Goal: Answer question/provide support

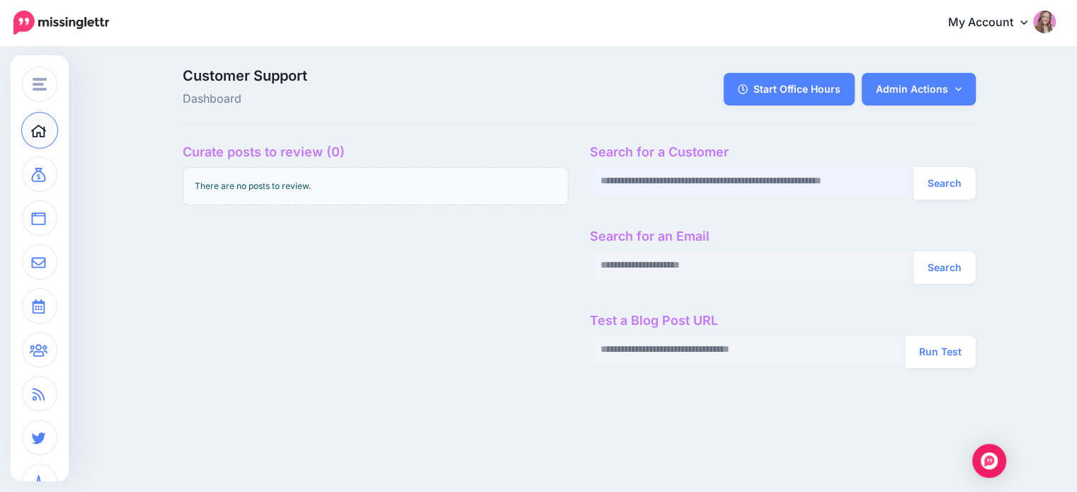
click at [743, 178] on input "text" at bounding box center [752, 181] width 324 height 28
paste input "**********"
type input "**********"
click at [968, 181] on button "Search" at bounding box center [944, 183] width 62 height 33
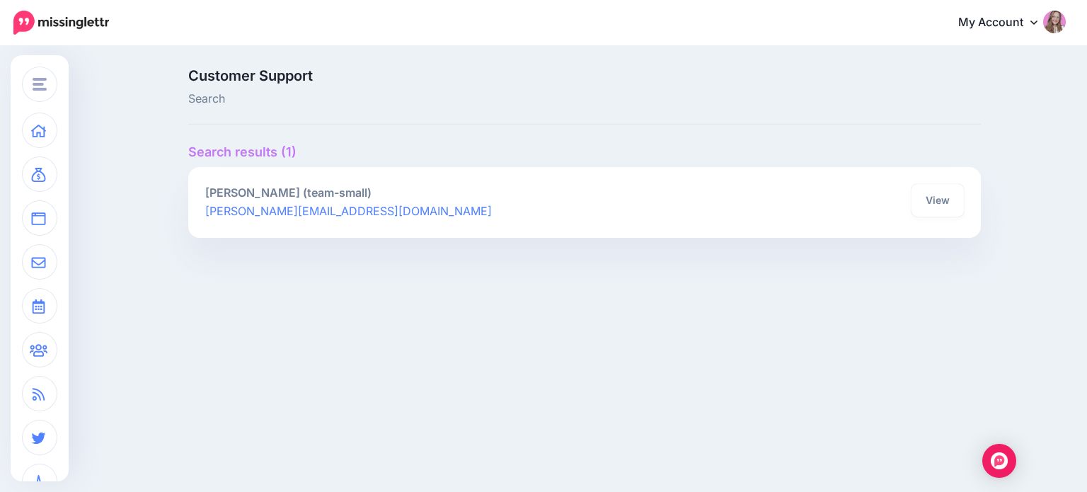
drag, startPoint x: 926, startPoint y: 197, endPoint x: 878, endPoint y: 82, distance: 124.7
click at [926, 197] on link "View" at bounding box center [938, 200] width 52 height 33
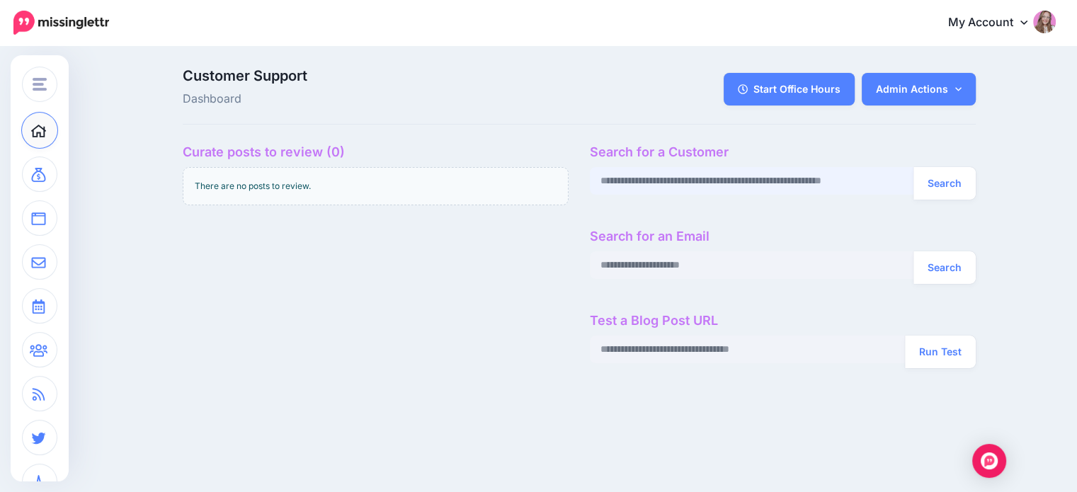
click at [711, 183] on input "text" at bounding box center [752, 181] width 324 height 28
paste input "**********"
type input "**********"
click at [942, 197] on button "Search" at bounding box center [944, 183] width 62 height 33
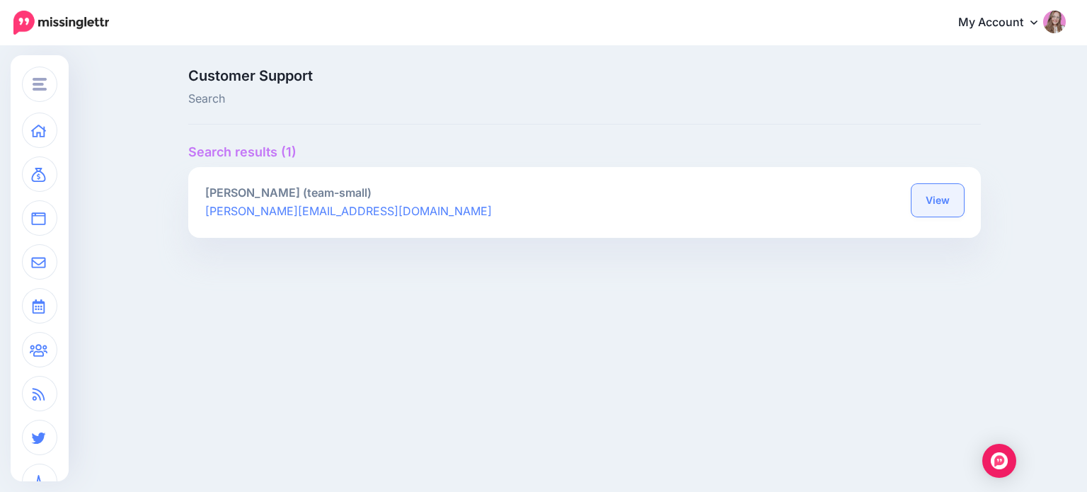
click at [927, 196] on link "View" at bounding box center [938, 200] width 52 height 33
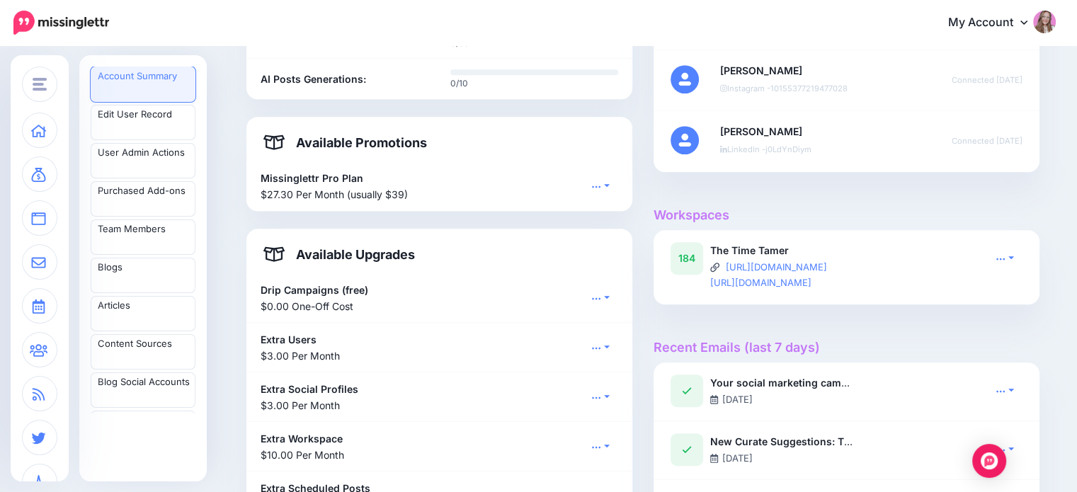
scroll to position [849, 0]
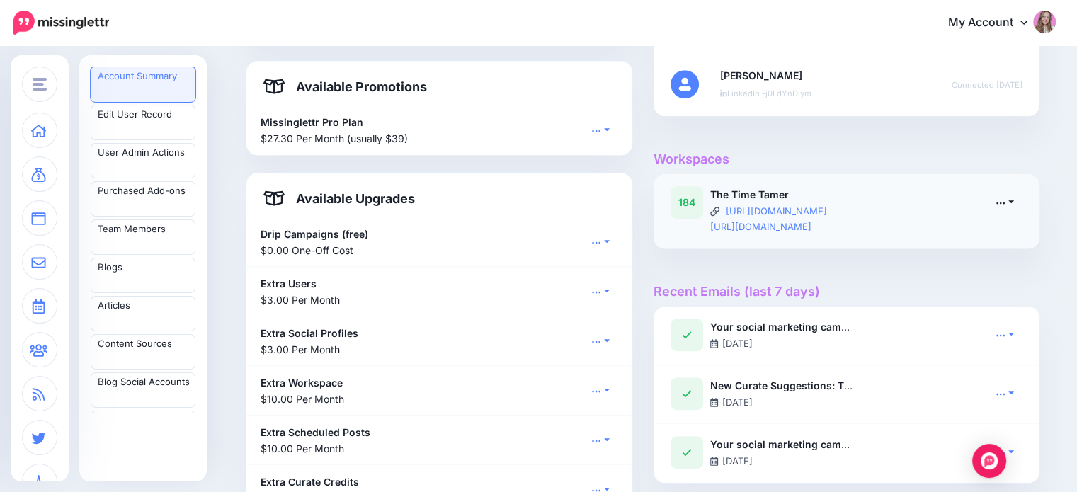
click at [1005, 194] on link at bounding box center [1004, 202] width 35 height 21
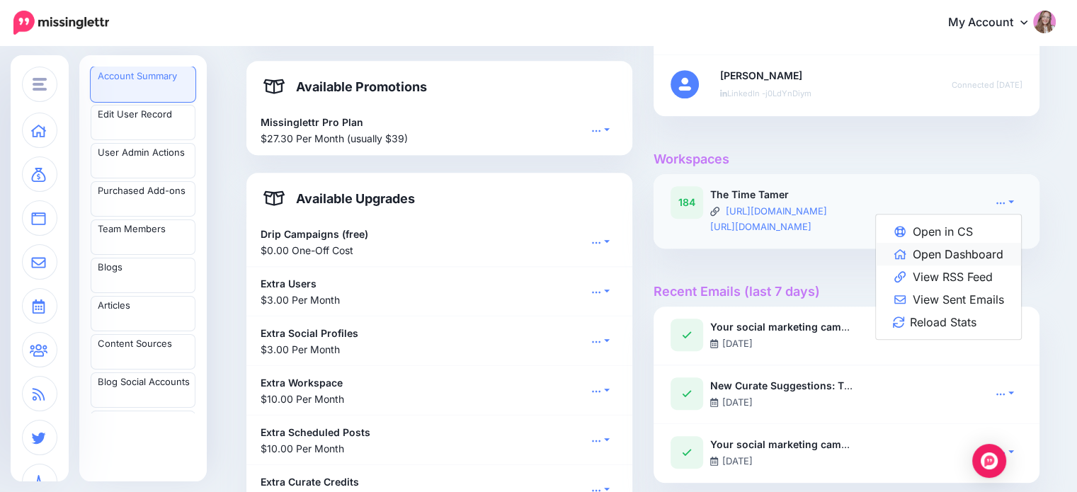
click at [969, 252] on link "Open Dashboard" at bounding box center [948, 254] width 145 height 23
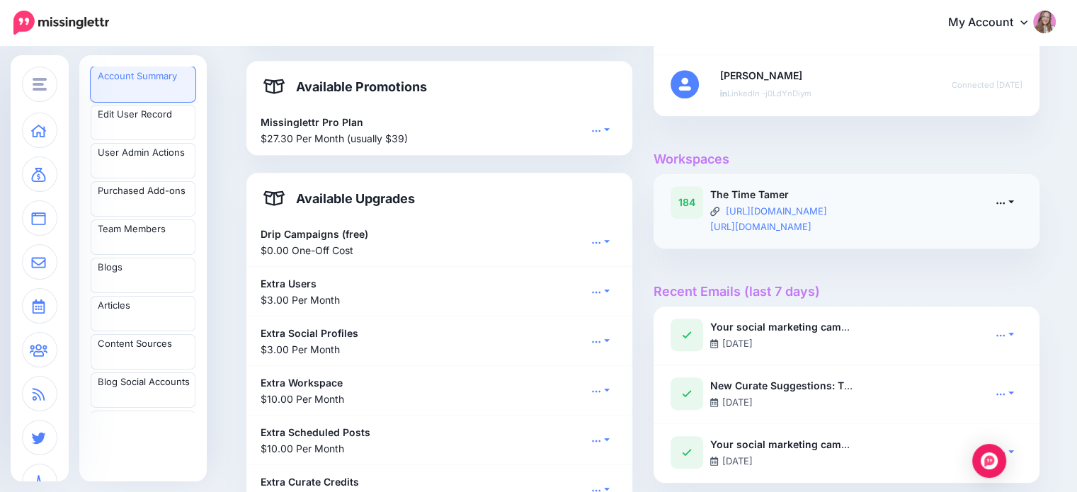
click at [1014, 204] on link at bounding box center [1004, 202] width 35 height 21
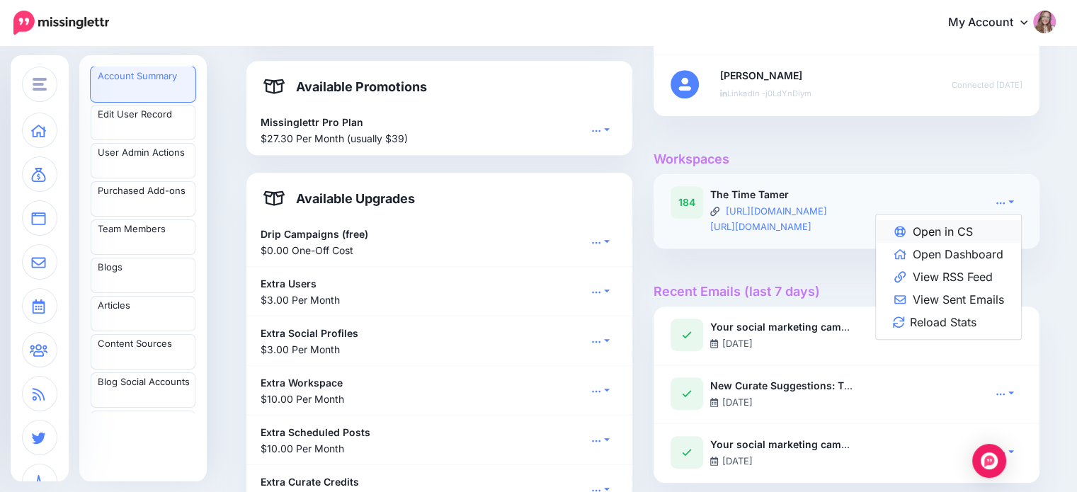
click at [997, 223] on link "Open in CS" at bounding box center [948, 231] width 145 height 23
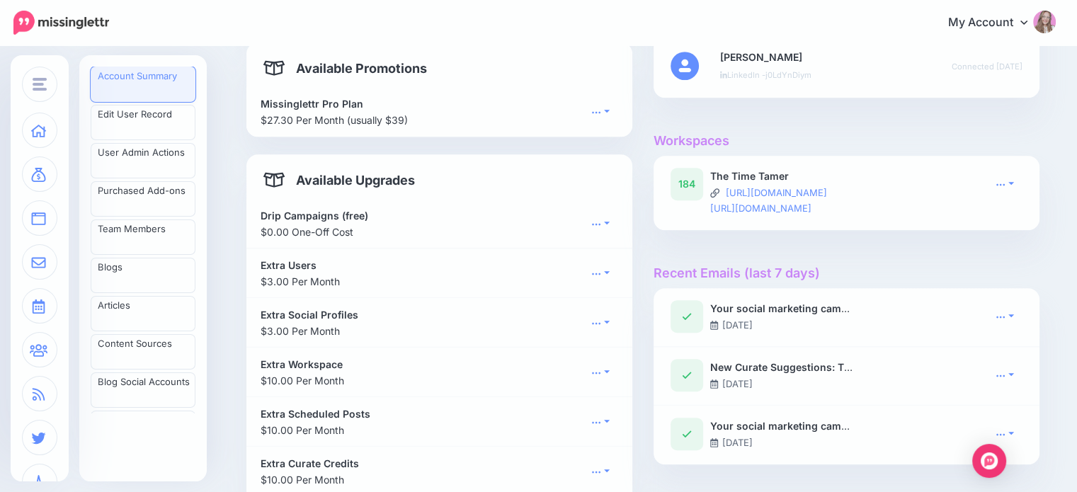
scroll to position [849, 0]
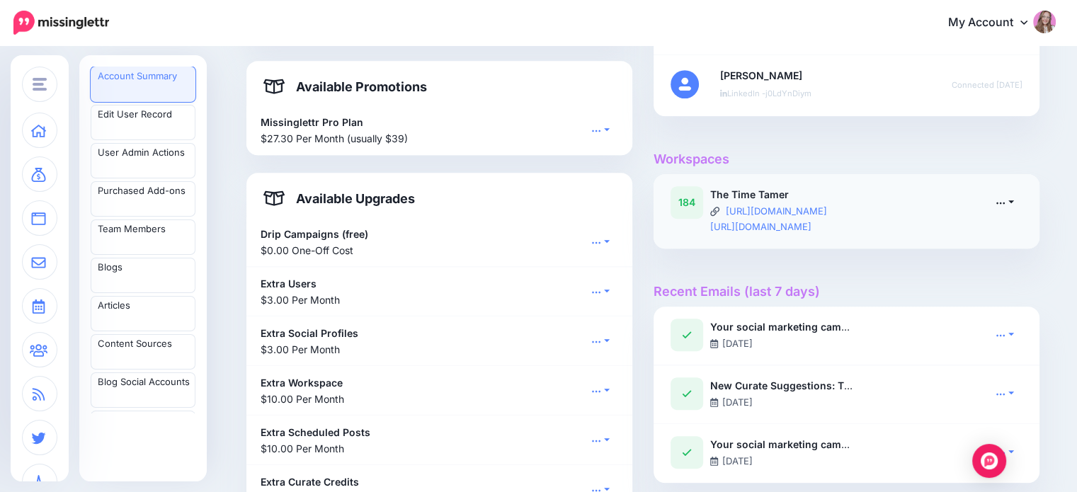
click at [1004, 204] on icon at bounding box center [1000, 202] width 10 height 10
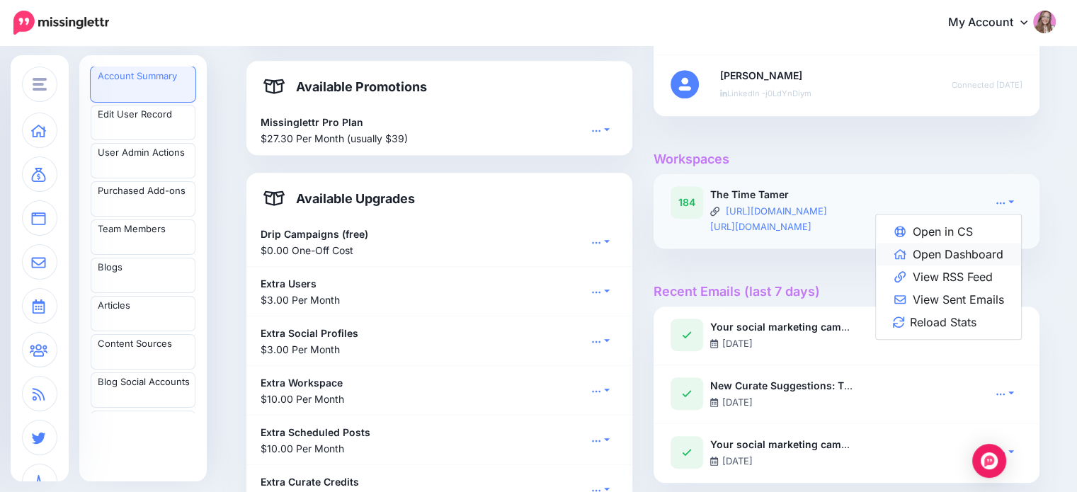
click at [989, 250] on link "Open Dashboard" at bounding box center [948, 254] width 145 height 23
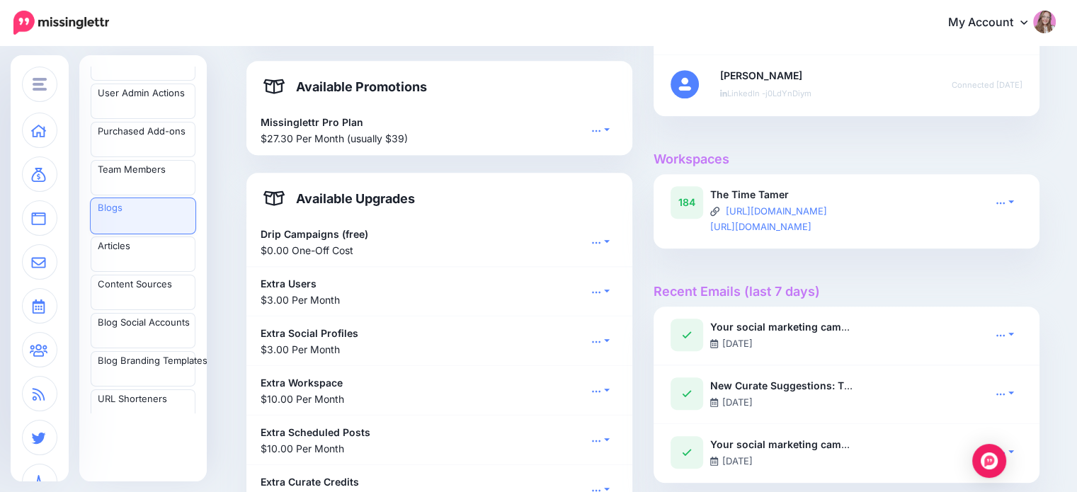
scroll to position [142, 0]
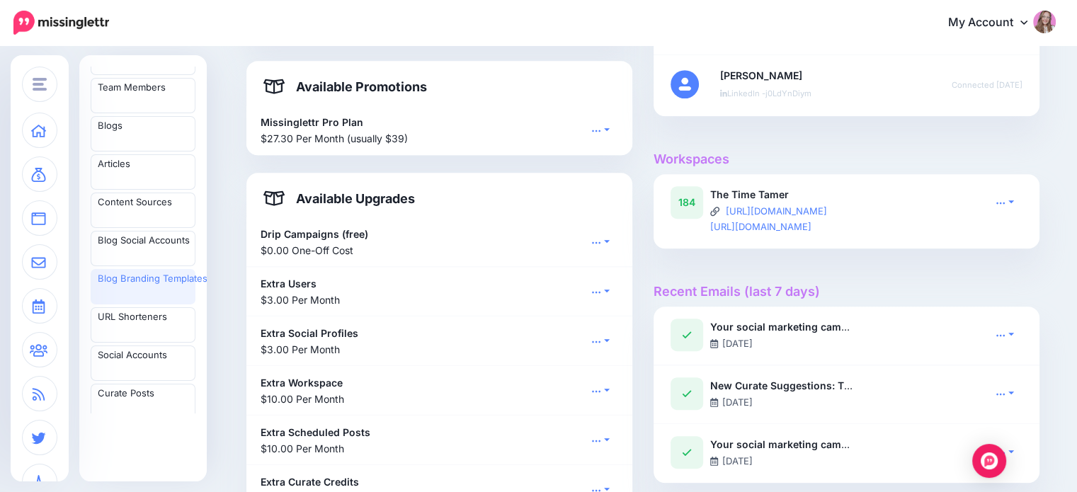
click at [126, 291] on link "Blog Branding Templates" at bounding box center [143, 286] width 105 height 35
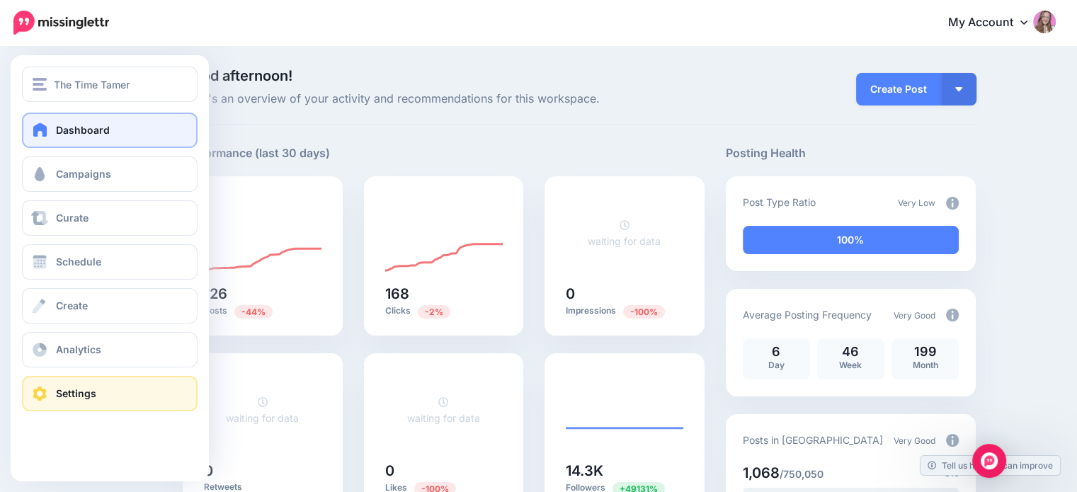
click at [46, 402] on link "Settings" at bounding box center [110, 393] width 176 height 35
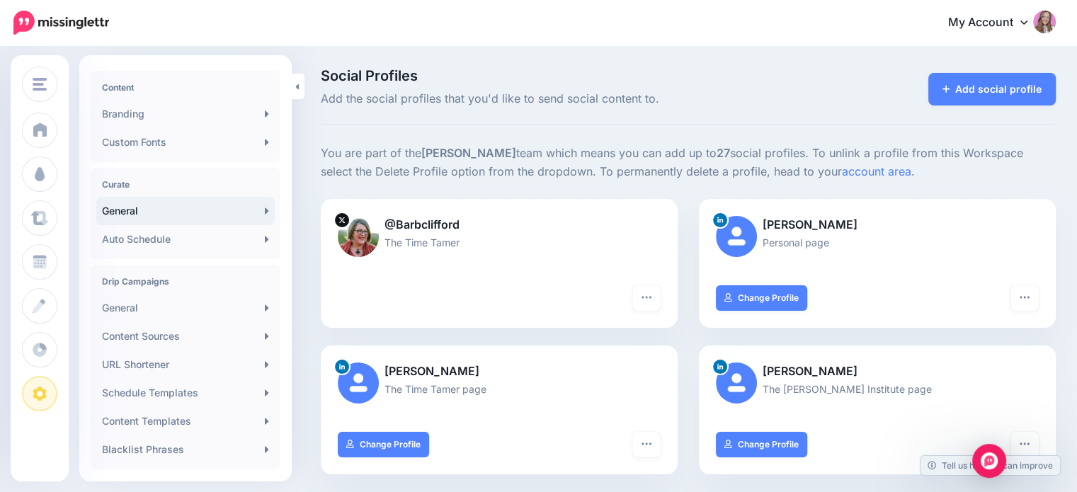
scroll to position [212, 0]
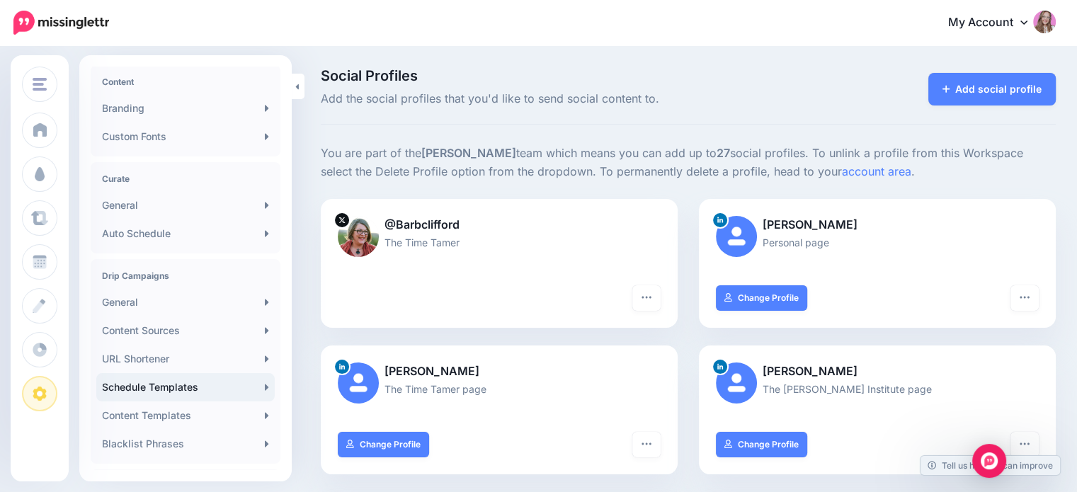
click at [176, 394] on link "Schedule Templates" at bounding box center [185, 387] width 178 height 28
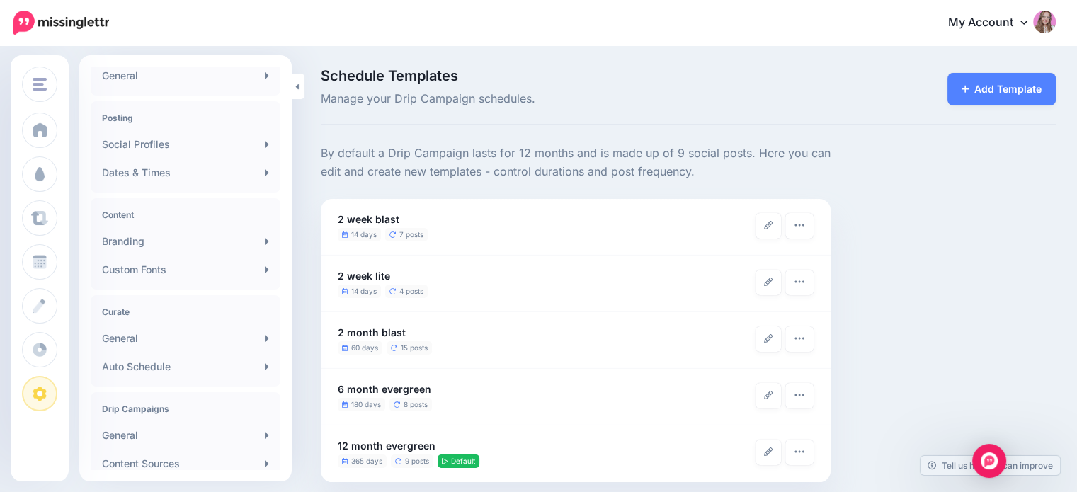
scroll to position [71, 0]
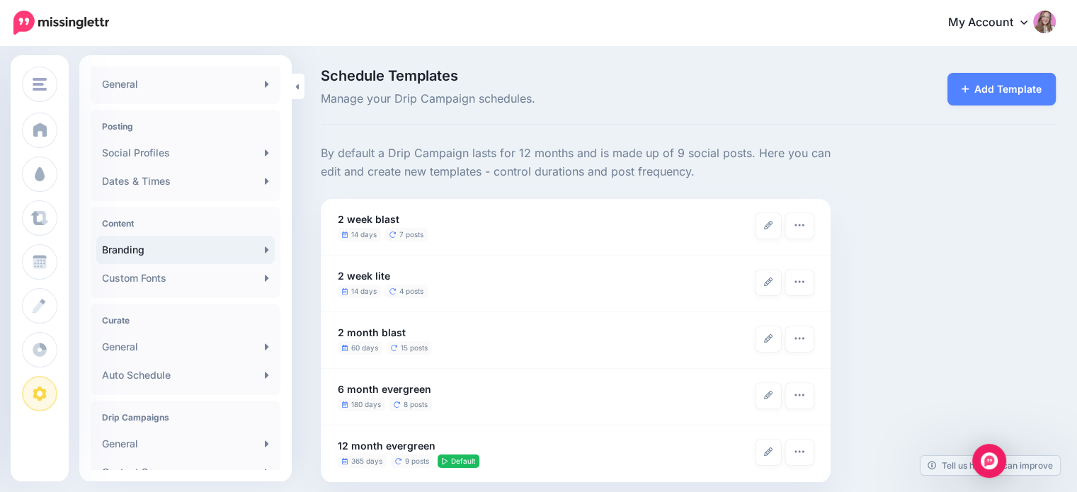
click at [159, 254] on link "Branding" at bounding box center [185, 250] width 178 height 28
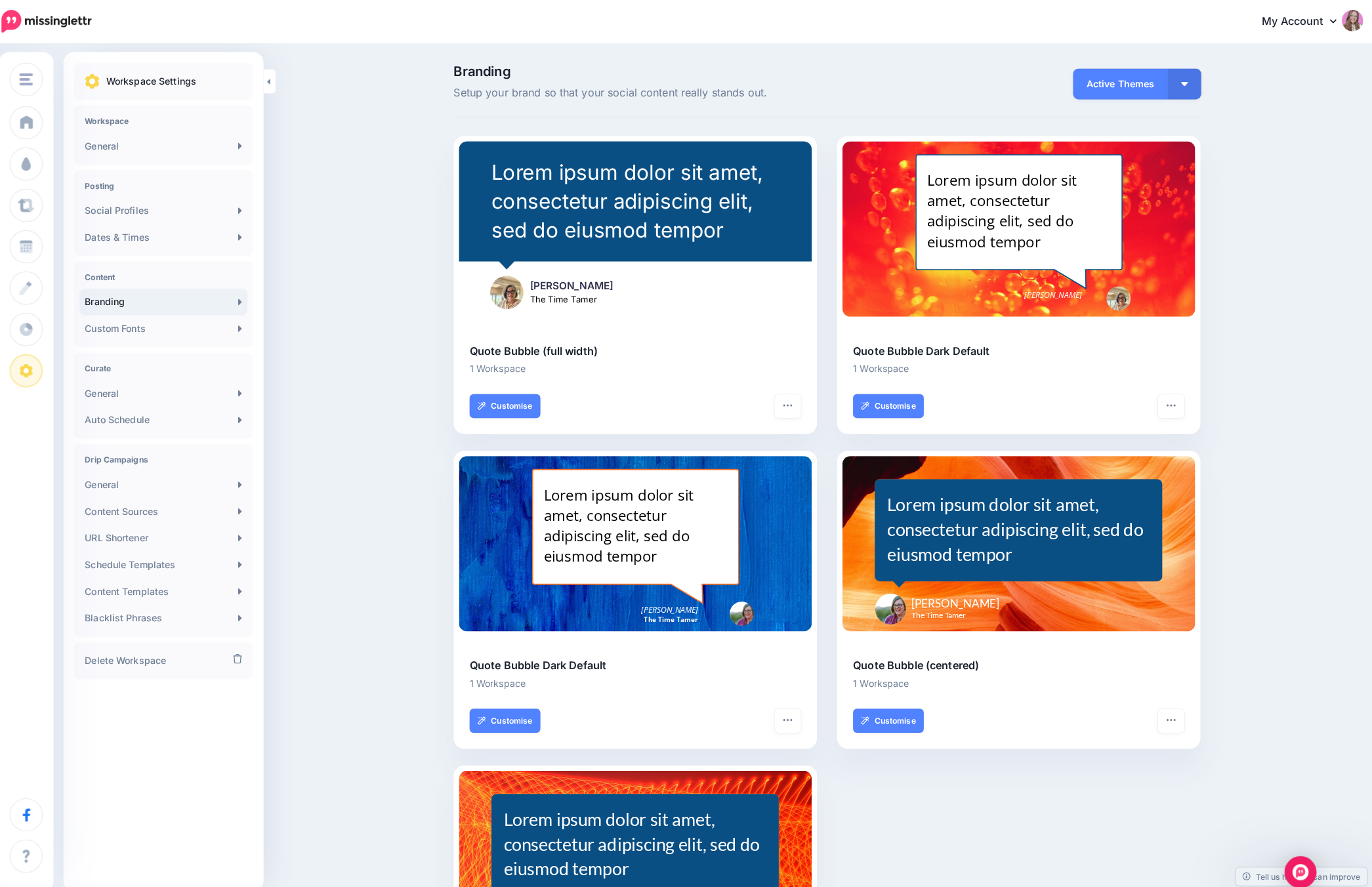
click at [1007, 76] on button "button" at bounding box center [1175, 82] width 32 height 31
click at [1007, 145] on link "My Themes" at bounding box center [1139, 148] width 95 height 26
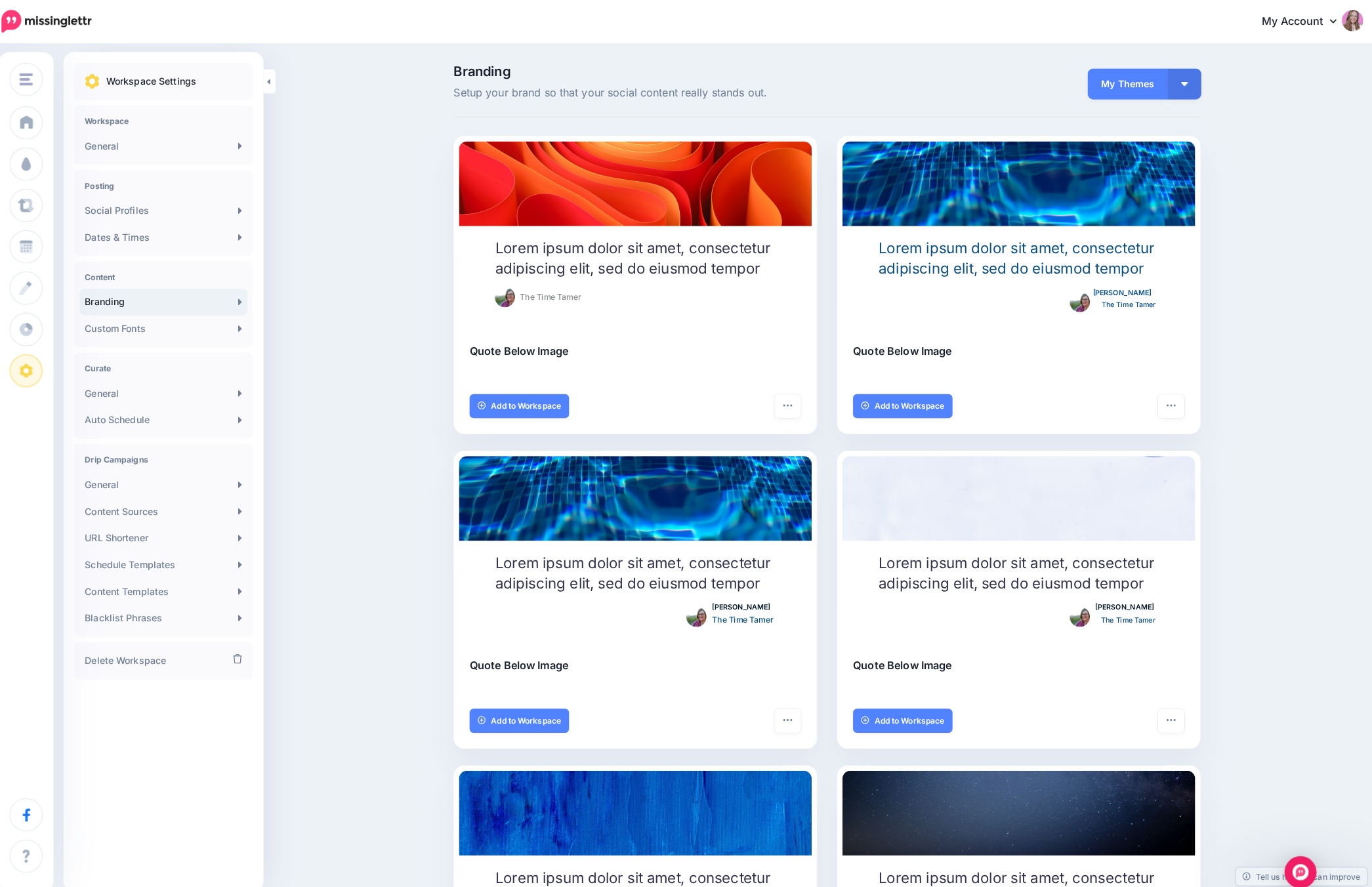
click at [1007, 78] on button "button" at bounding box center [1175, 82] width 32 height 31
click at [1007, 115] on link "Active Themes" at bounding box center [1139, 119] width 95 height 26
